Goal: Task Accomplishment & Management: Complete application form

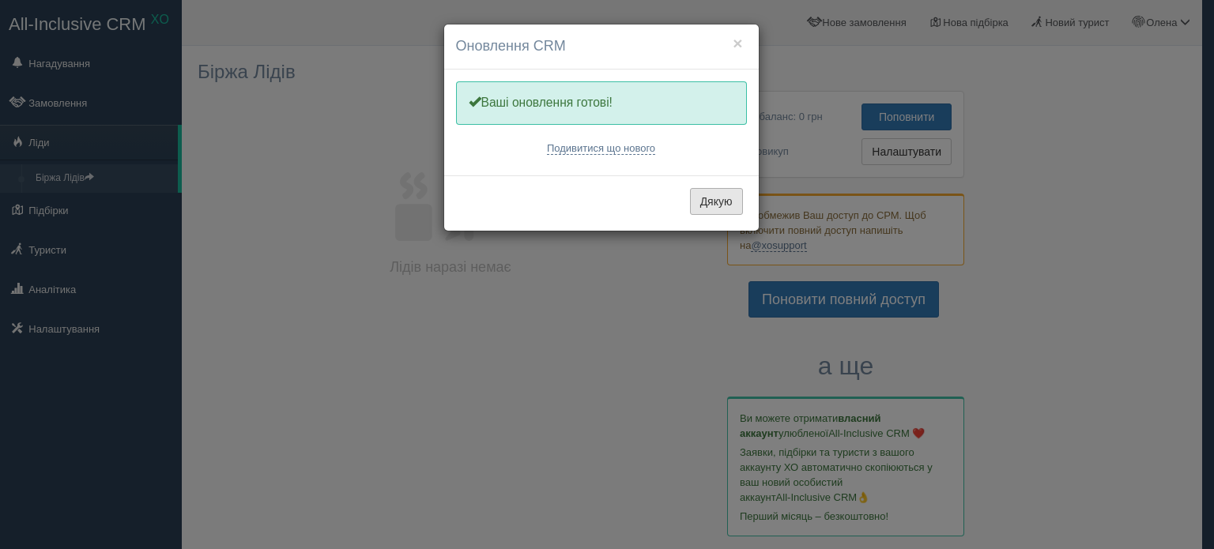
click at [709, 205] on button "Дякую" at bounding box center [716, 201] width 53 height 27
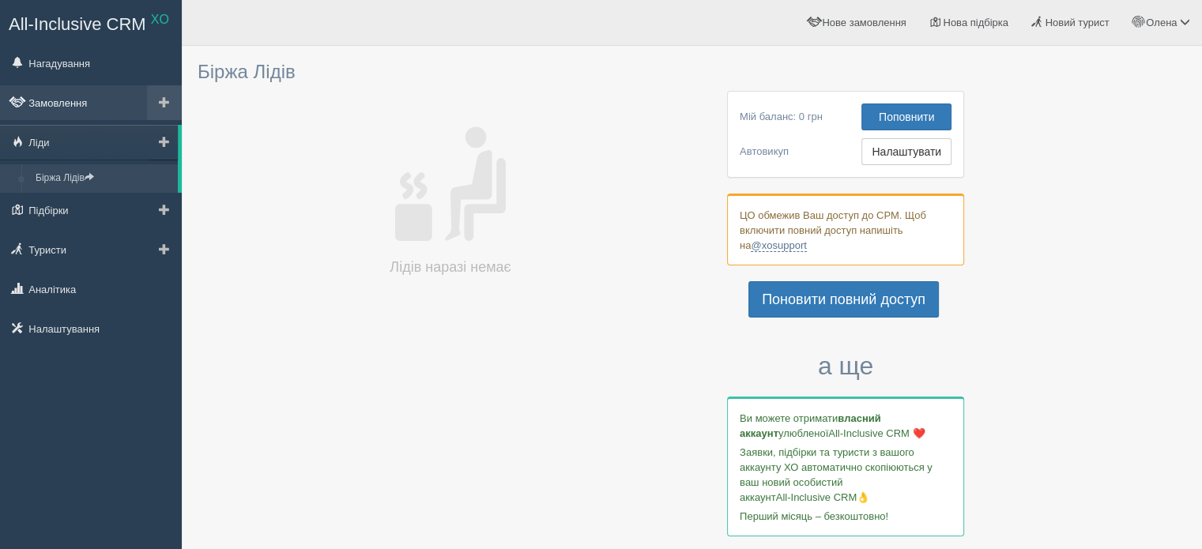
click at [80, 100] on link "Замовлення" at bounding box center [91, 102] width 182 height 35
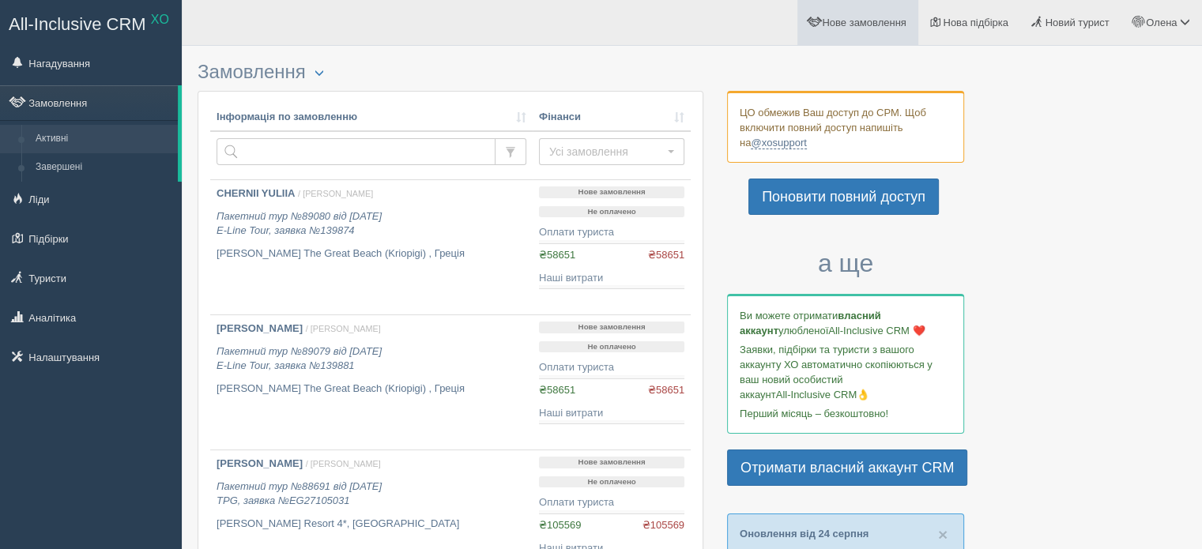
click at [888, 20] on span "Нове замовлення" at bounding box center [864, 23] width 84 height 12
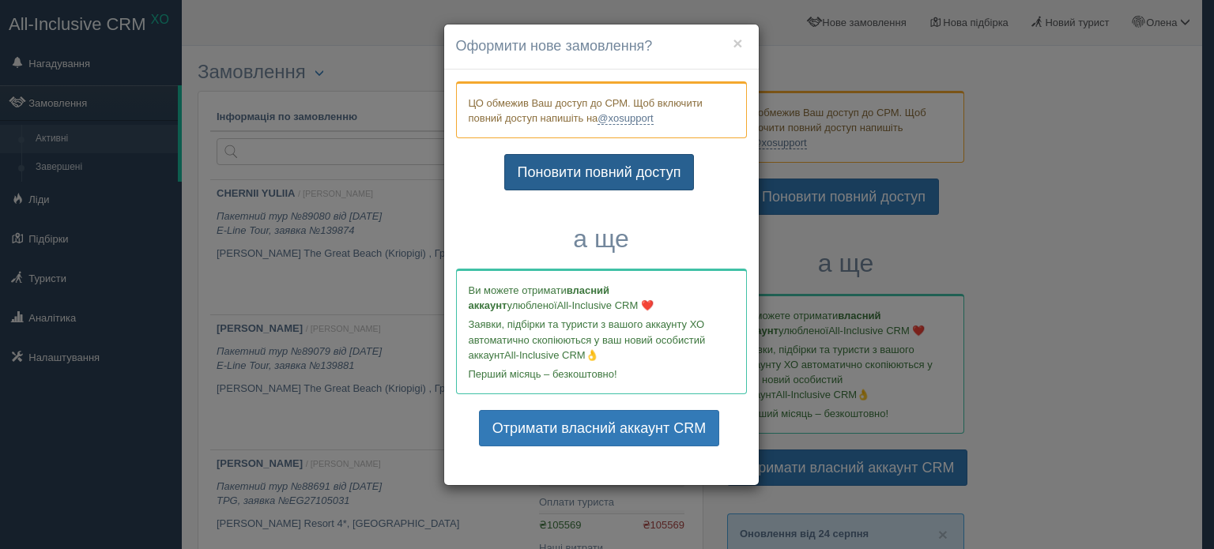
click at [624, 178] on link "Поновити повний доступ" at bounding box center [599, 172] width 190 height 36
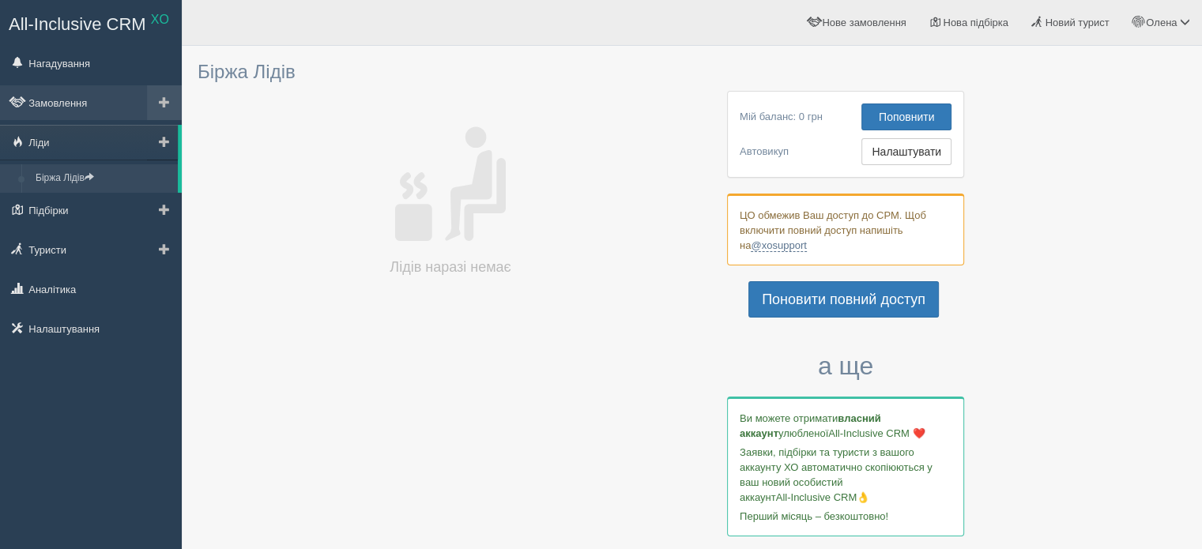
click at [168, 99] on span at bounding box center [164, 101] width 11 height 11
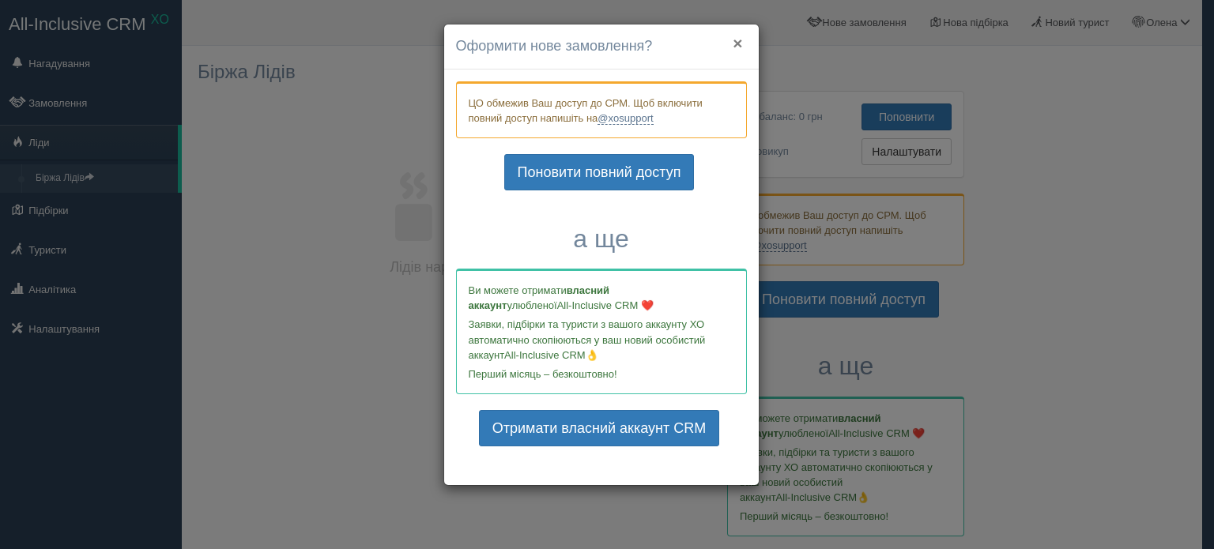
click at [740, 41] on button "×" at bounding box center [737, 43] width 9 height 17
